Goal: Transaction & Acquisition: Purchase product/service

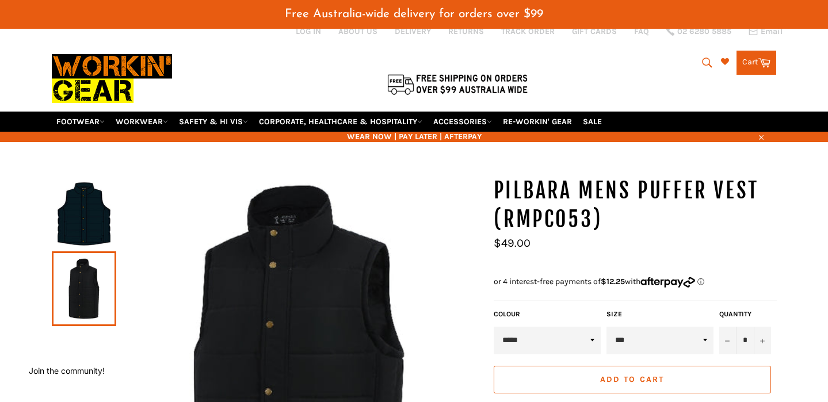
click at [679, 327] on select "** *** *** *** *** *** *** ***" at bounding box center [659, 341] width 107 height 28
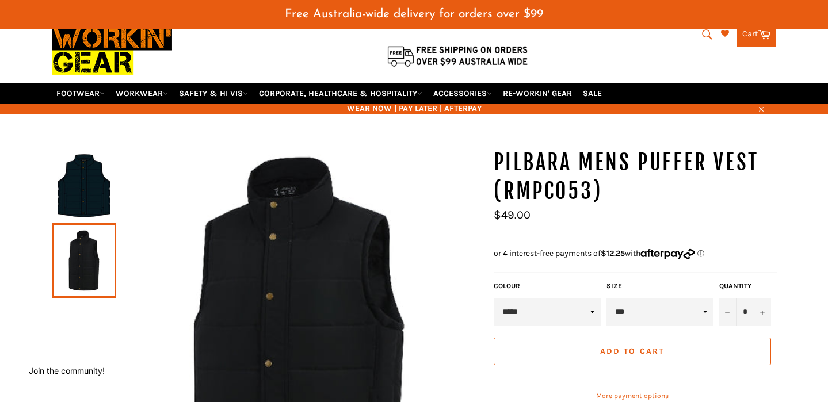
select select "***"
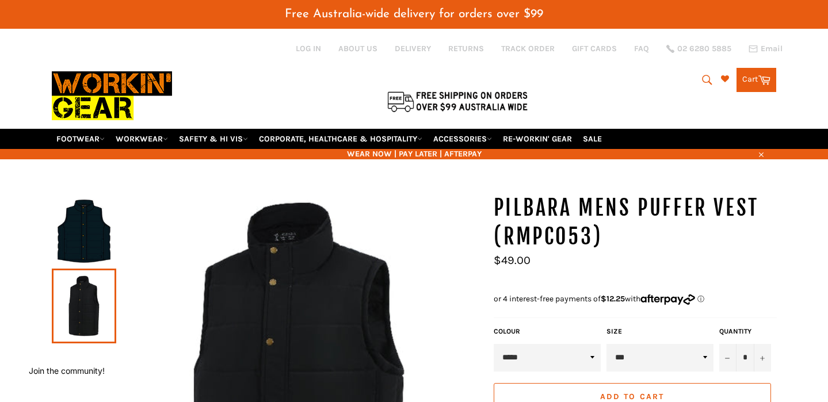
scroll to position [184, 0]
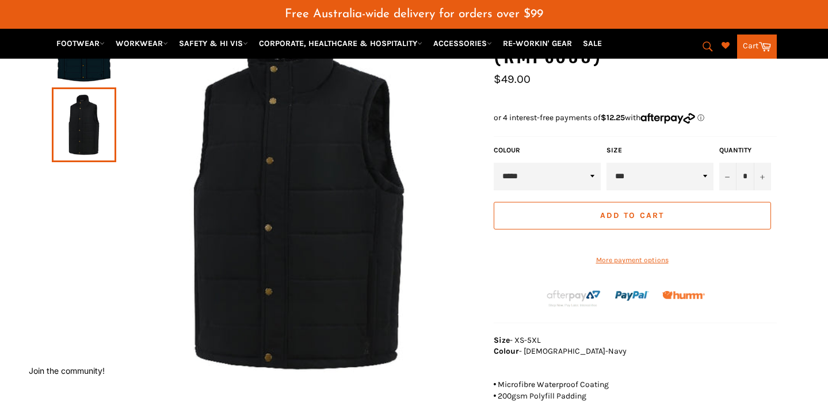
click at [681, 169] on select "** *** *** *** *** *** *** ***" at bounding box center [659, 177] width 107 height 28
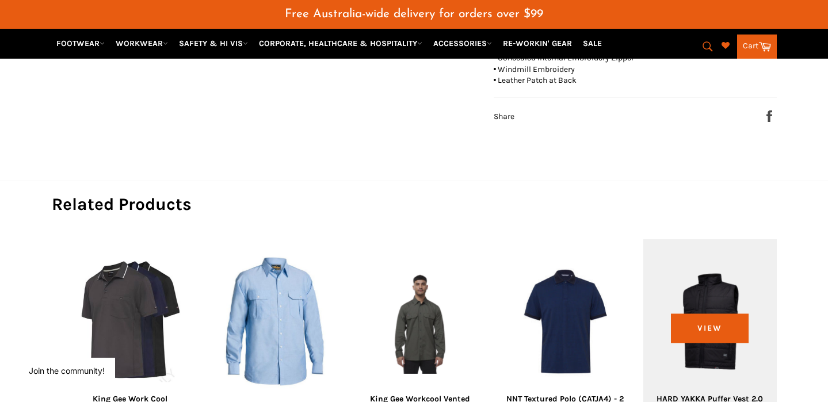
scroll to position [571, 0]
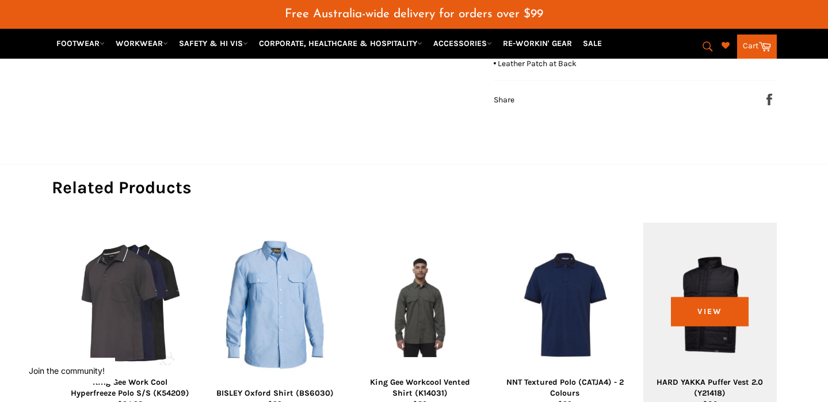
click at [700, 274] on div "View" at bounding box center [709, 322] width 133 height 198
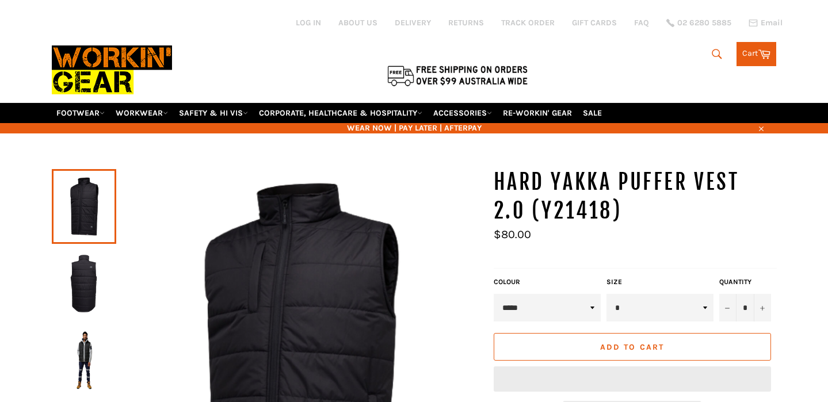
click at [79, 54] on img at bounding box center [112, 69] width 120 height 65
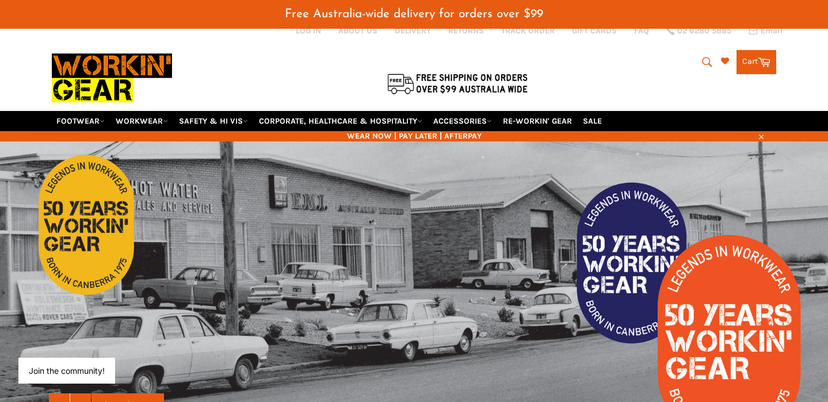
scroll to position [20, 0]
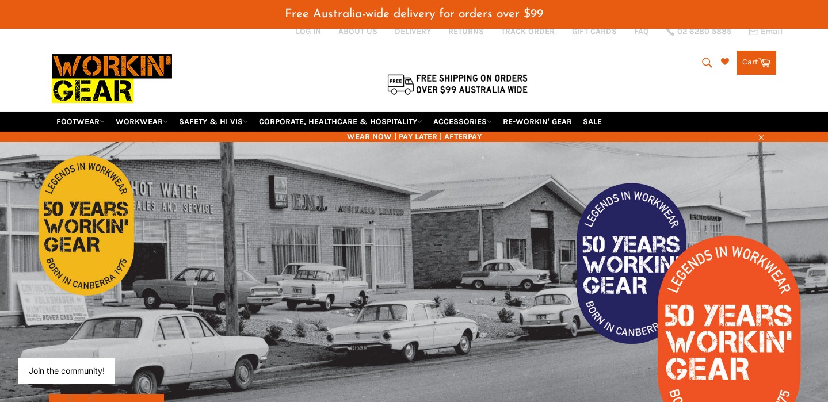
click at [706, 56] on icon "submit" at bounding box center [707, 62] width 13 height 13
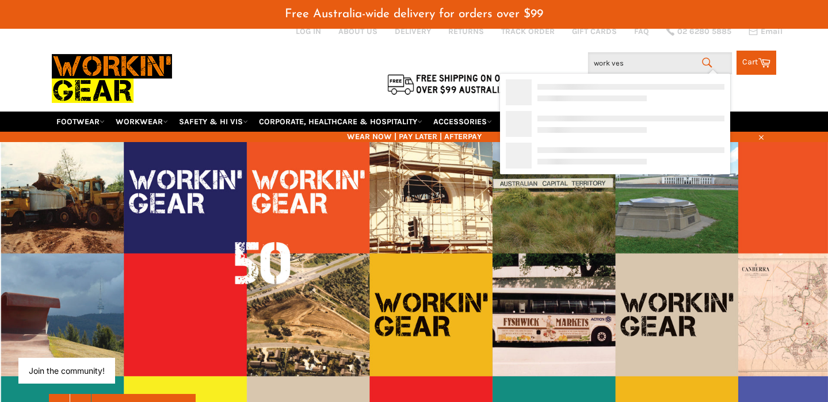
type input "work vest"
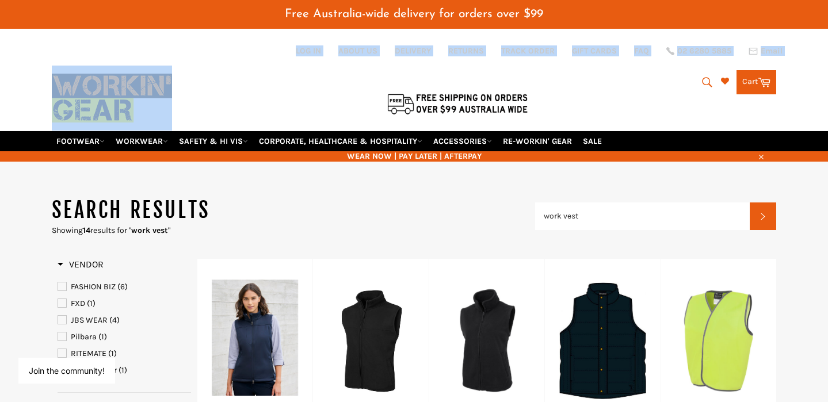
drag, startPoint x: 37, startPoint y: 64, endPoint x: 147, endPoint y: 96, distance: 114.2
click at [147, 96] on header "Free Australia-wide delivery for orders over $99 Site navigation Log in ABOUT U…" at bounding box center [414, 81] width 828 height 162
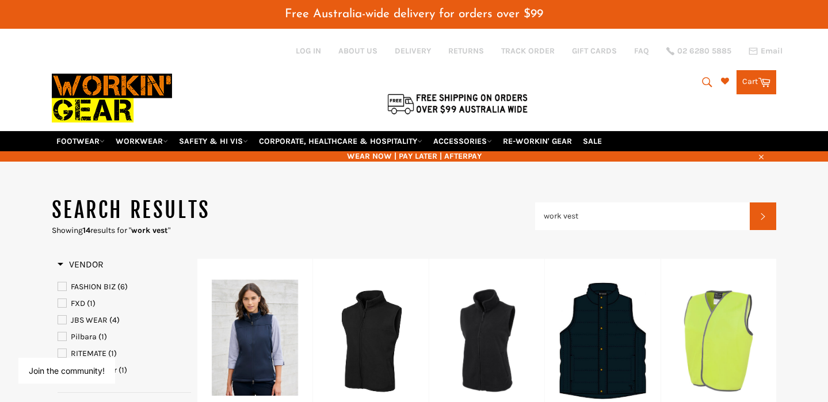
click at [147, 96] on div at bounding box center [282, 103] width 460 height 24
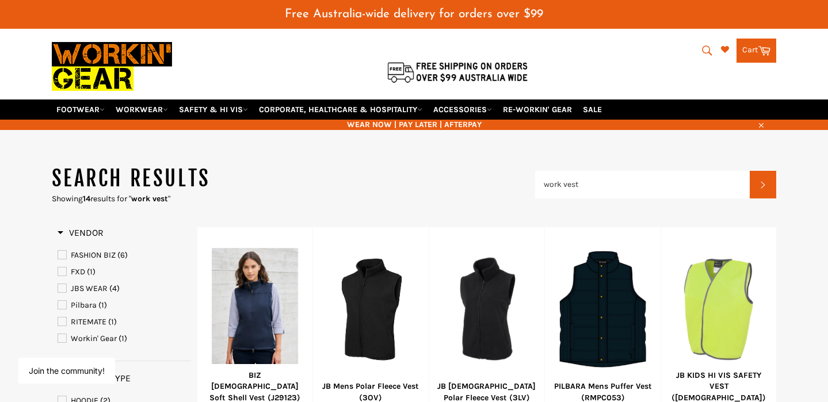
scroll to position [33, 0]
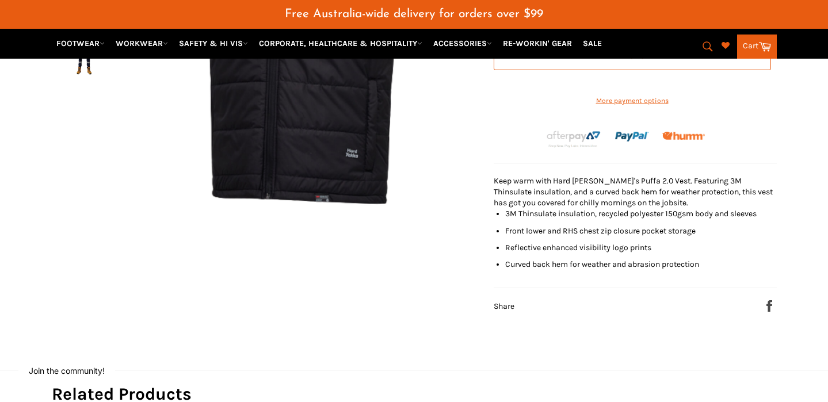
scroll to position [347, 0]
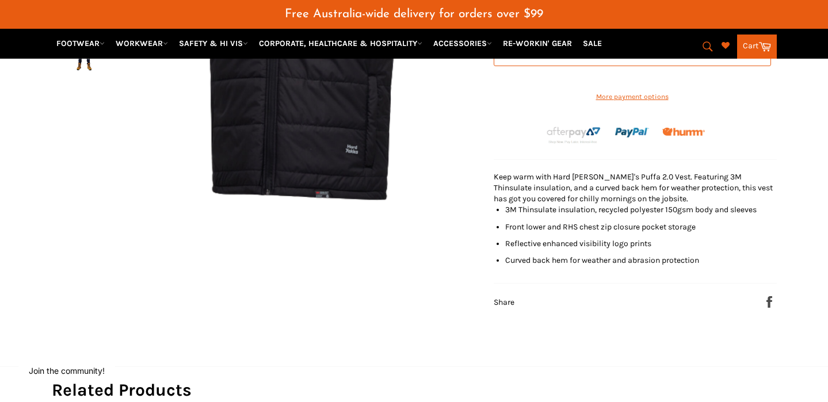
click at [506, 212] on li "3M Thinsulate insulation, recycled polyester 150gsm body and sleeves" at bounding box center [641, 209] width 272 height 11
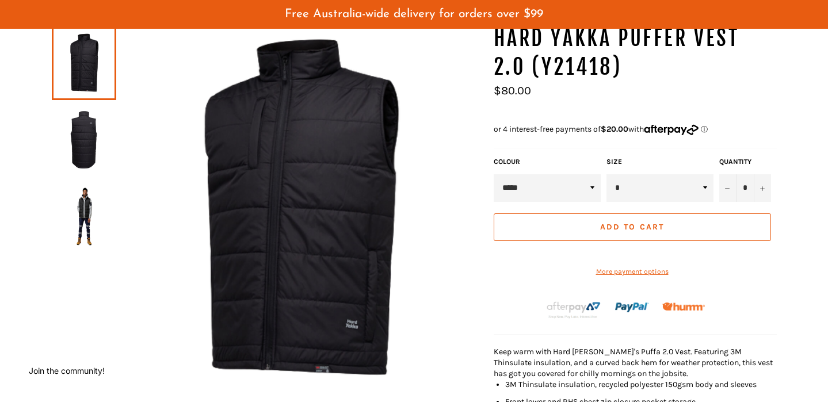
scroll to position [87, 0]
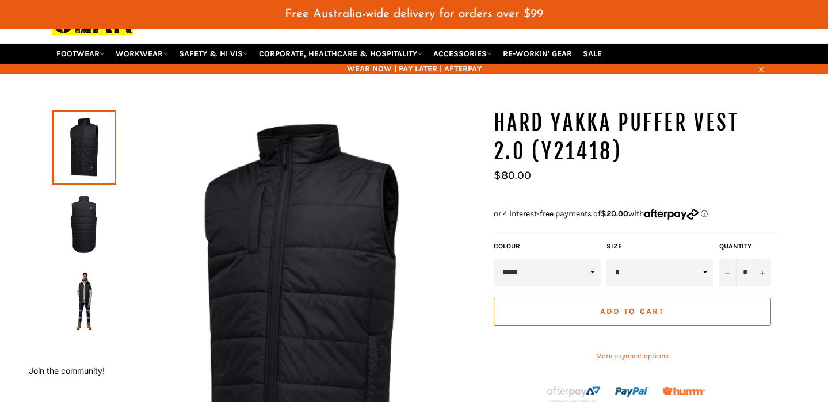
click at [652, 264] on select "* * * ** *** *** ***" at bounding box center [659, 273] width 107 height 28
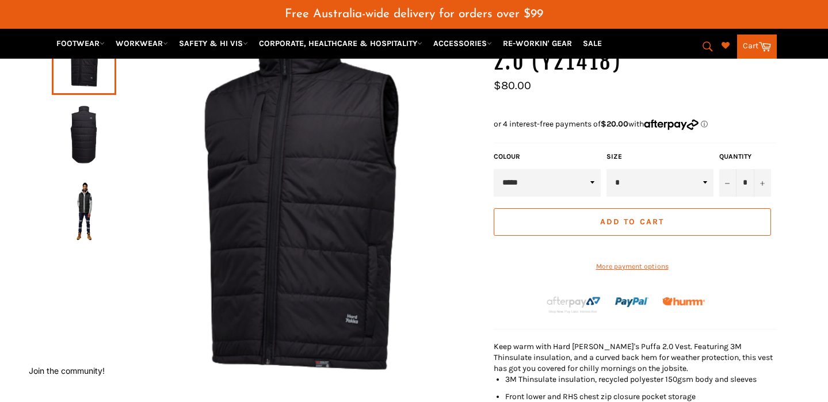
scroll to position [190, 0]
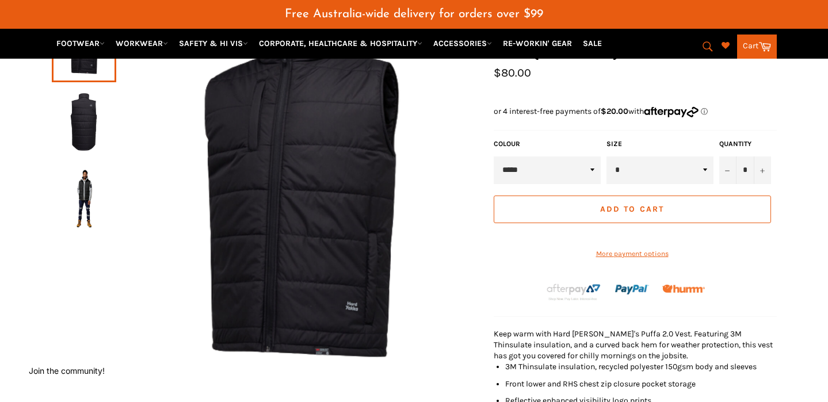
click at [84, 168] on img at bounding box center [84, 198] width 53 height 63
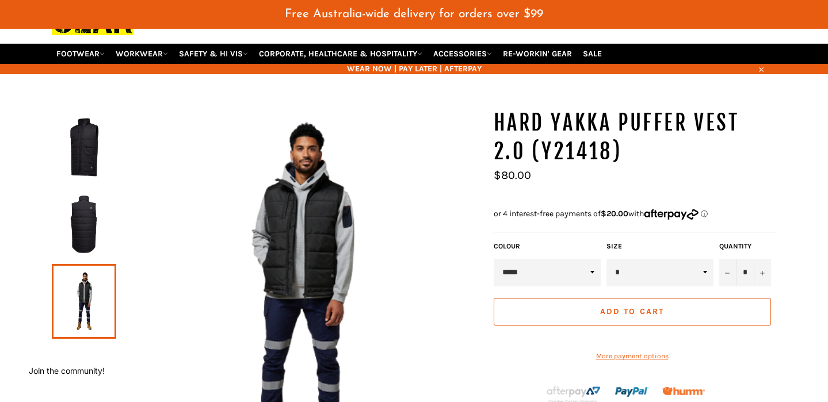
scroll to position [87, 0]
click at [83, 221] on img at bounding box center [84, 224] width 53 height 63
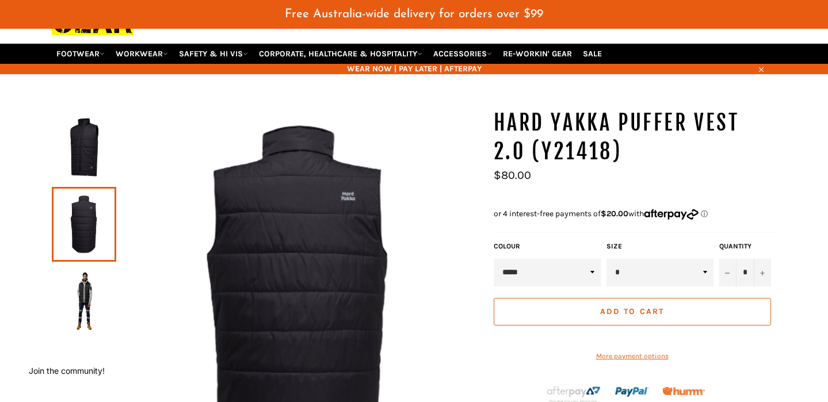
click at [78, 145] on img at bounding box center [84, 147] width 53 height 63
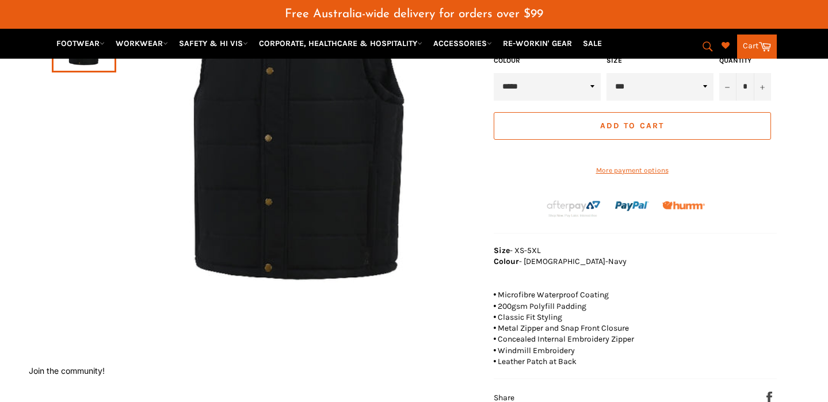
scroll to position [277, 0]
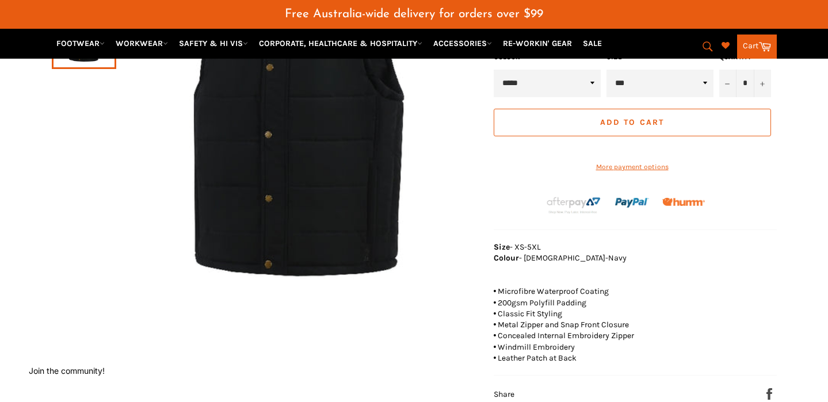
click at [520, 250] on span "Size - XS-5XL" at bounding box center [517, 247] width 47 height 10
click at [527, 245] on span "Size - XS-5XL" at bounding box center [517, 247] width 47 height 10
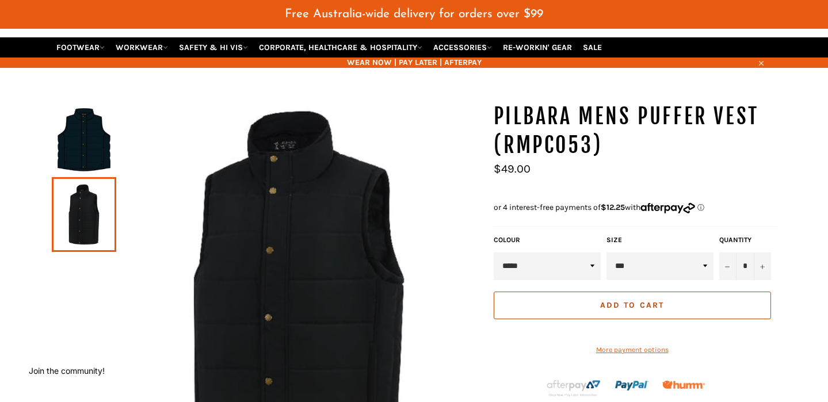
scroll to position [81, 0]
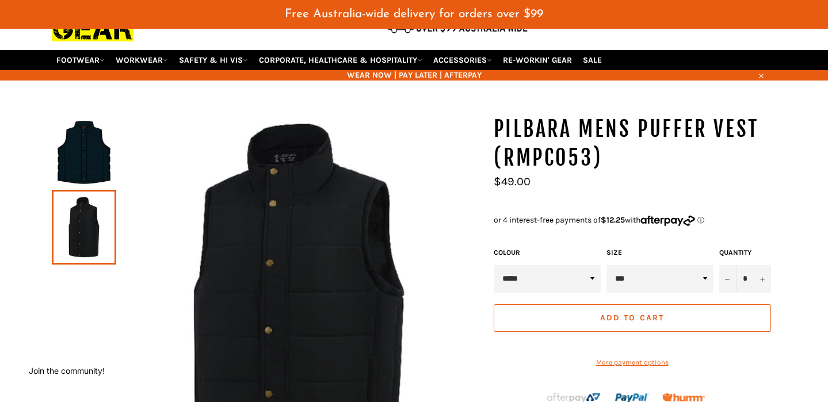
click at [525, 265] on select "**** *****" at bounding box center [547, 279] width 107 height 28
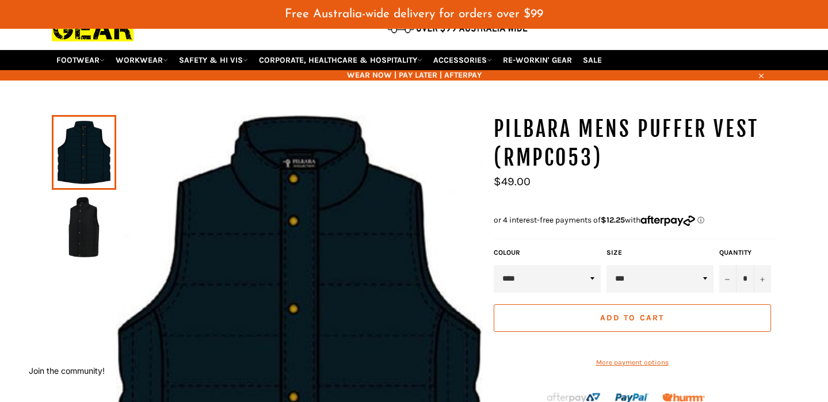
click at [525, 265] on select "**** *****" at bounding box center [547, 279] width 107 height 28
select select "*****"
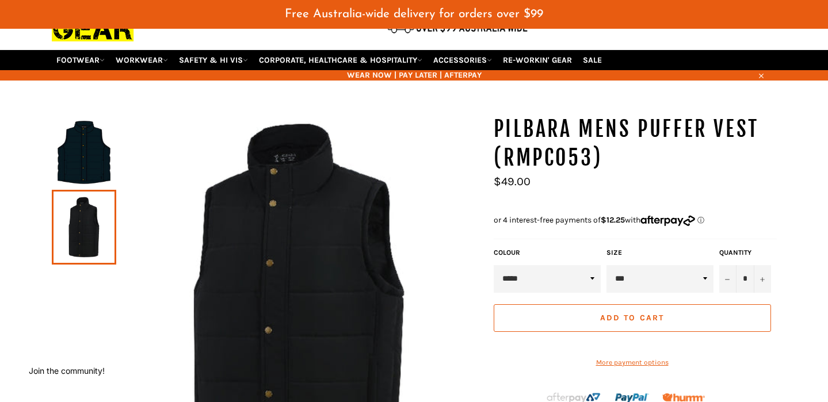
click at [452, 304] on img at bounding box center [299, 298] width 366 height 366
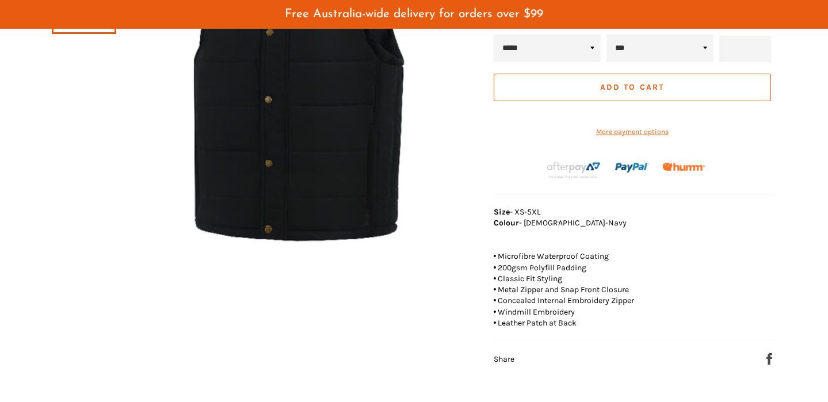
scroll to position [305, 0]
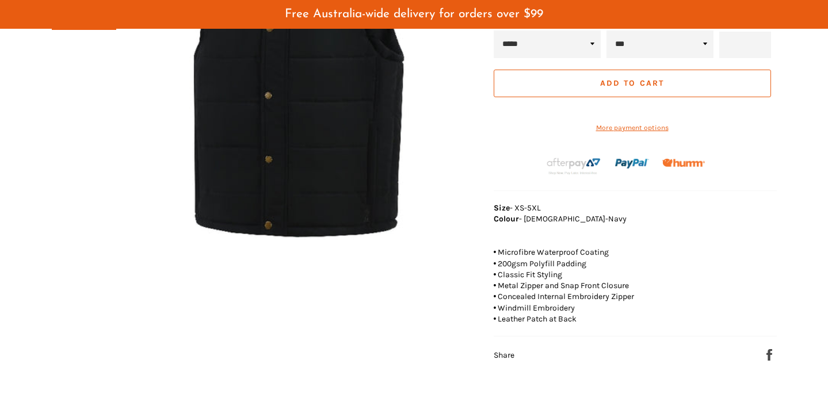
click at [518, 318] on span "• Leather Patch at Back" at bounding box center [535, 319] width 83 height 10
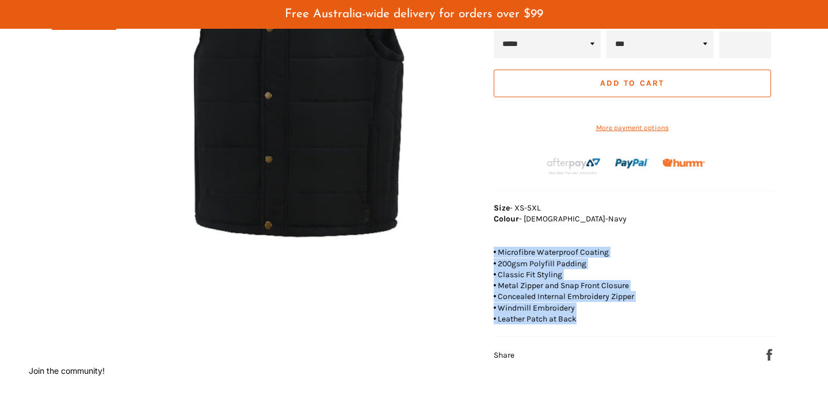
drag, startPoint x: 518, startPoint y: 318, endPoint x: 525, endPoint y: 255, distance: 63.6
click at [525, 255] on p "• Microfibre Waterproof Coating • 200gsm Polyfill Padding • Classic Fit Styling…" at bounding box center [635, 280] width 283 height 89
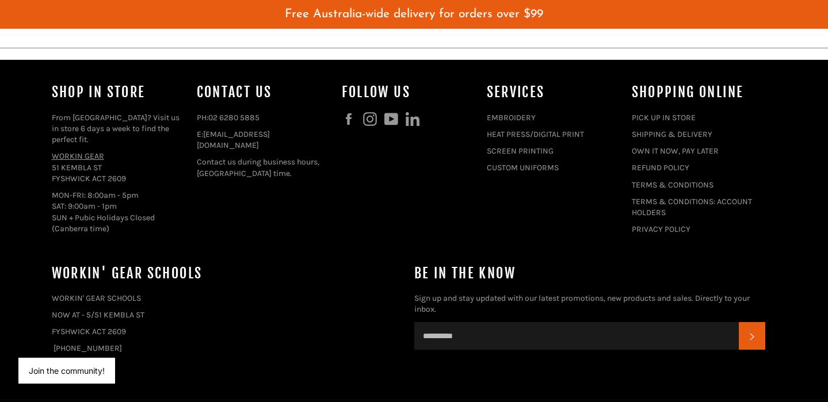
scroll to position [994, 0]
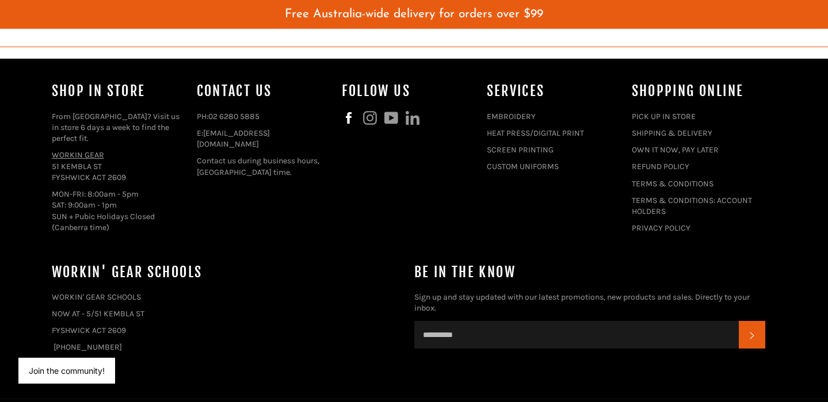
click at [349, 119] on icon at bounding box center [348, 118] width 6 height 12
